Goal: Task Accomplishment & Management: Complete application form

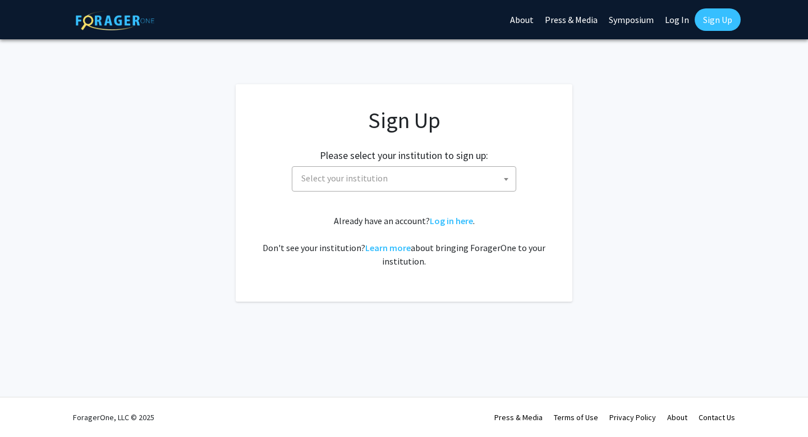
click at [407, 178] on span "Select your institution" at bounding box center [406, 178] width 219 height 23
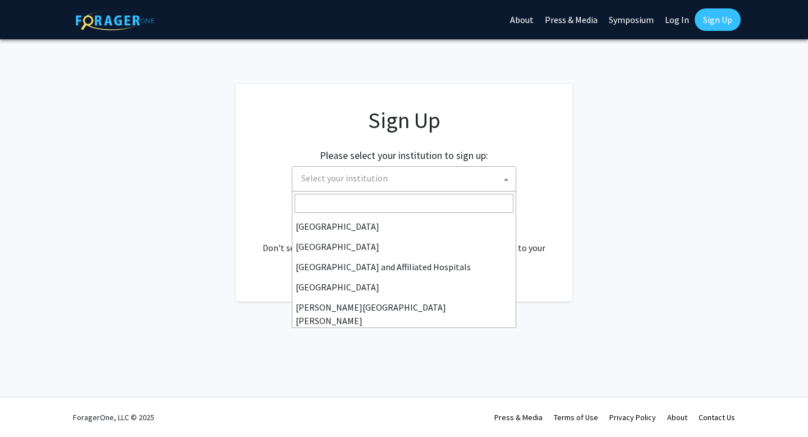
scroll to position [139, 0]
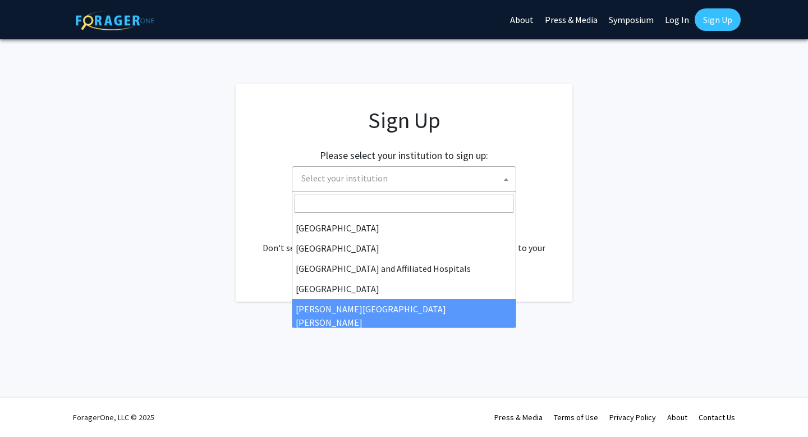
select select "1"
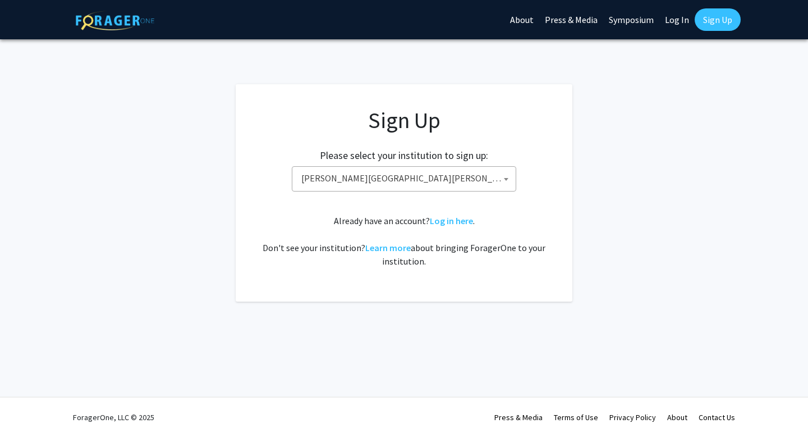
click at [503, 201] on div "Sign Up Please select your institution to sign up: Baylor University Brandeis U…" at bounding box center [404, 187] width 292 height 161
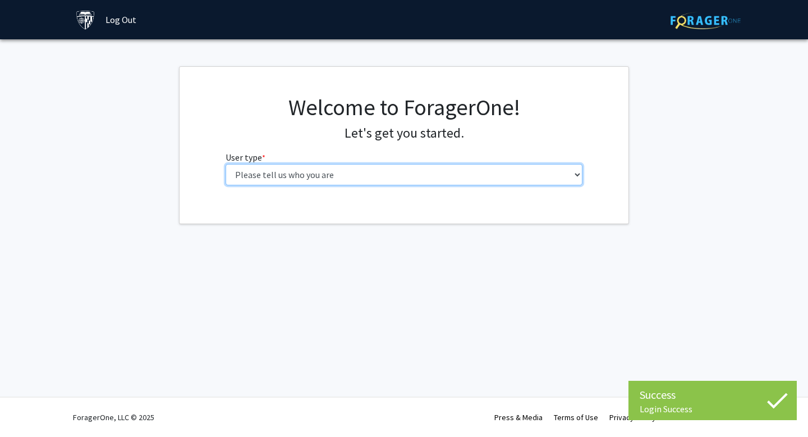
click at [481, 173] on select "Please tell us who you are Undergraduate Student Master's Student Doctoral Cand…" at bounding box center [405, 174] width 358 height 21
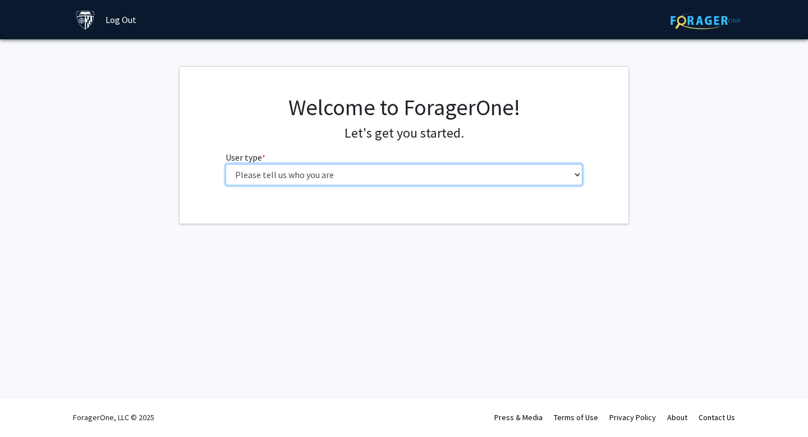
select select "2: masters"
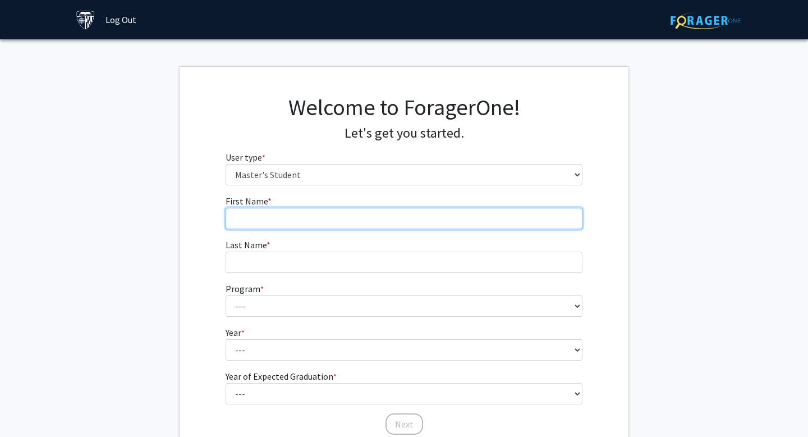
click at [453, 217] on input "First Name * required" at bounding box center [405, 218] width 358 height 21
type input "Mengting"
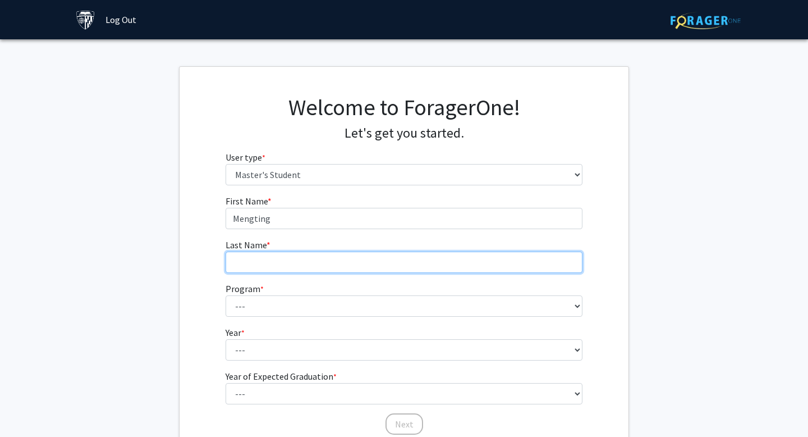
type input "[PERSON_NAME]"
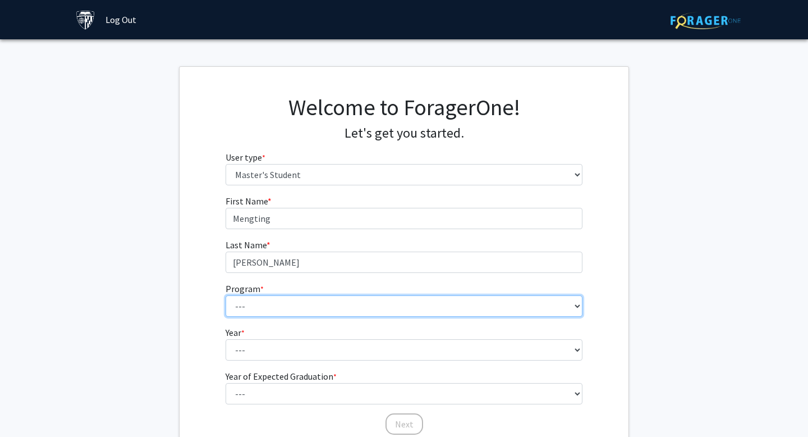
click at [292, 304] on select "--- Anatomy Education Applied and Computational Mathematics Applied Biomedical …" at bounding box center [405, 305] width 358 height 21
select select "114: 113"
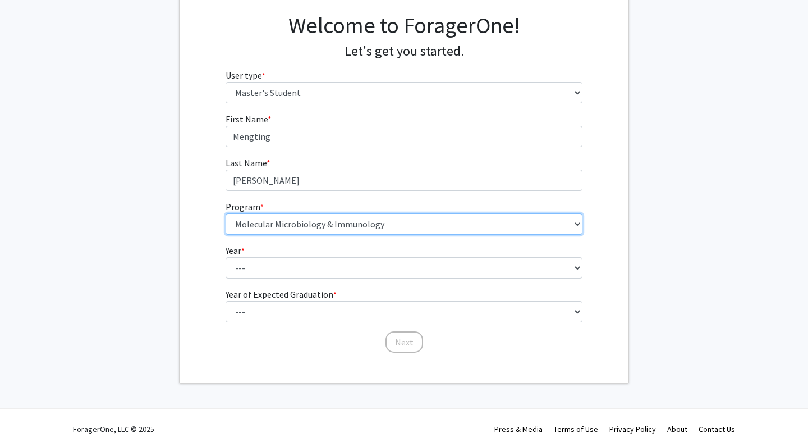
scroll to position [84, 0]
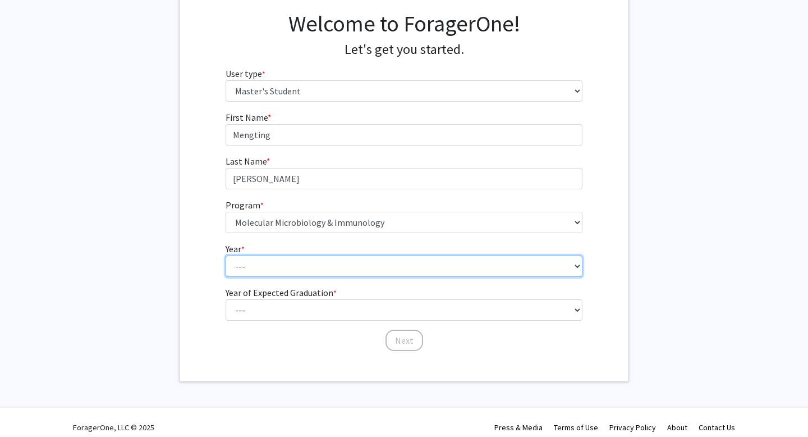
click at [332, 260] on select "--- First Year Second Year" at bounding box center [405, 265] width 358 height 21
select select "1: first_year"
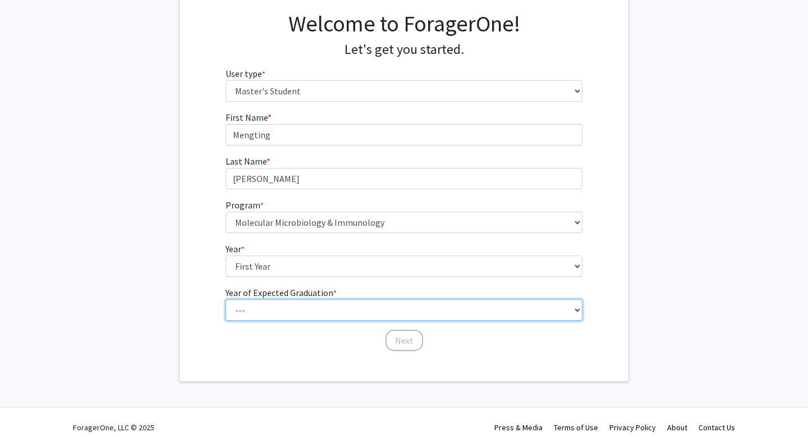
click at [323, 316] on select "--- 2025 2026 2027 2028 2029 2030 2031 2032 2033 2034" at bounding box center [405, 309] width 358 height 21
click at [364, 314] on select "--- 2025 2026 2027 2028 2029 2030 2031 2032 2033 2034" at bounding box center [405, 309] width 358 height 21
select select "3: 2027"
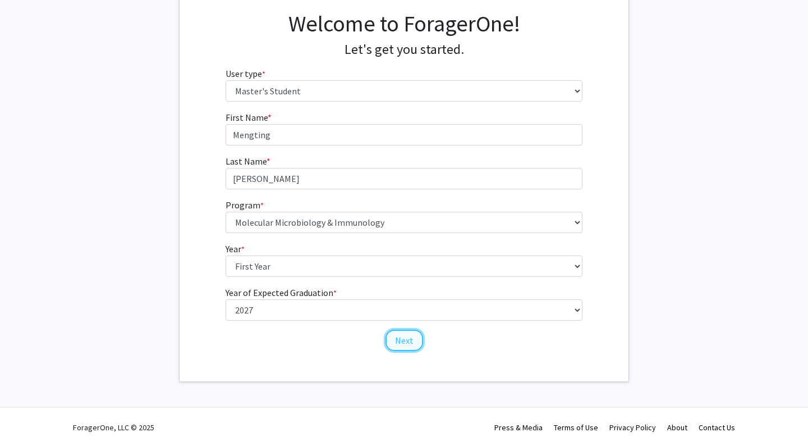
click at [415, 340] on button "Next" at bounding box center [405, 339] width 38 height 21
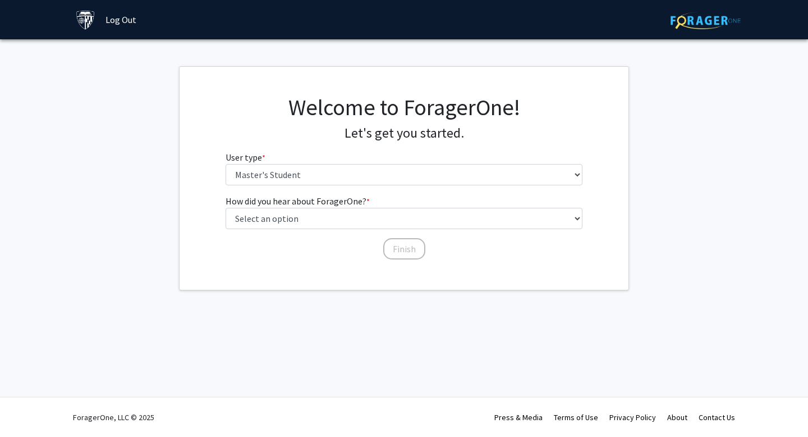
scroll to position [0, 0]
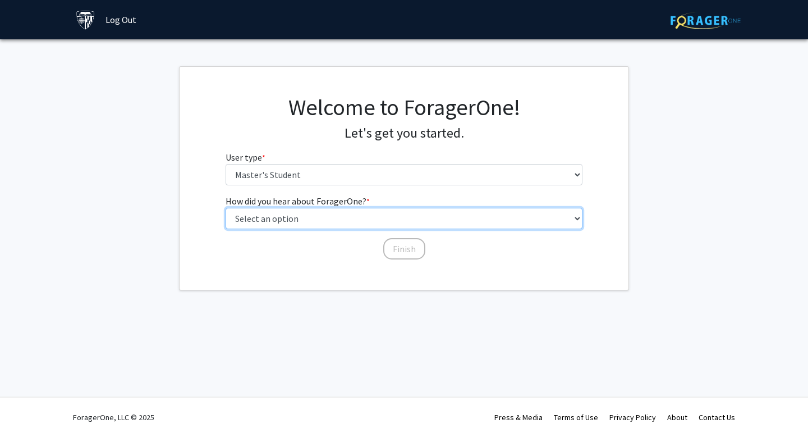
click at [431, 220] on select "Select an option Peer/student recommendation Faculty/staff recommendation Unive…" at bounding box center [405, 218] width 358 height 21
select select "3: university_website"
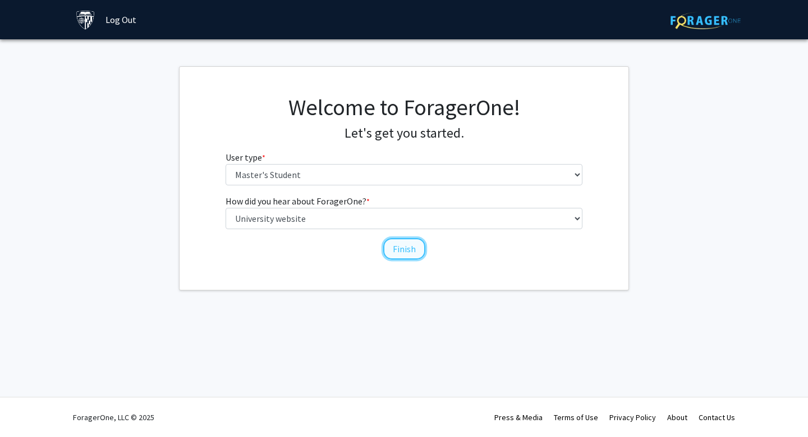
click at [396, 250] on button "Finish" at bounding box center [404, 248] width 42 height 21
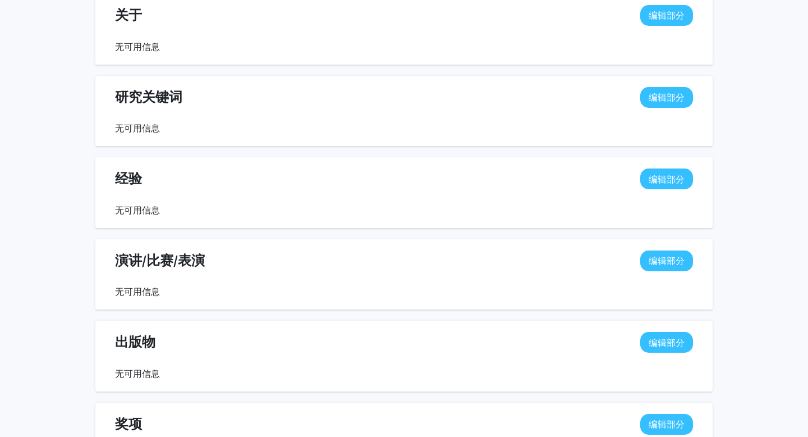
scroll to position [618, 0]
